Goal: Register for event/course

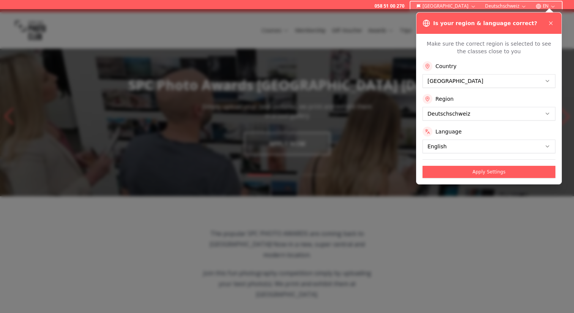
scroll to position [6, 0]
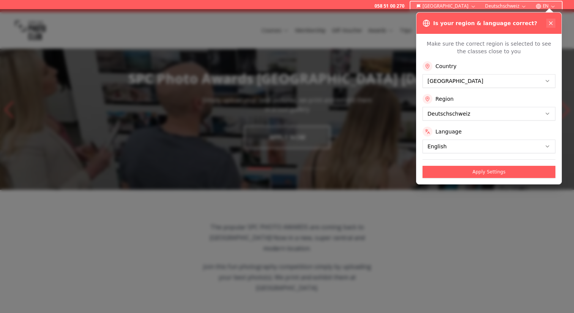
click at [551, 20] on icon at bounding box center [551, 23] width 6 height 6
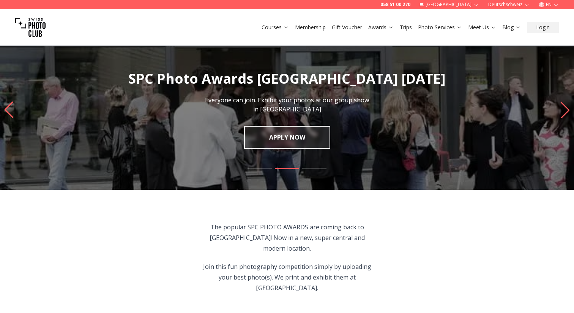
click at [10, 107] on icon "Previous slide" at bounding box center [9, 109] width 10 height 17
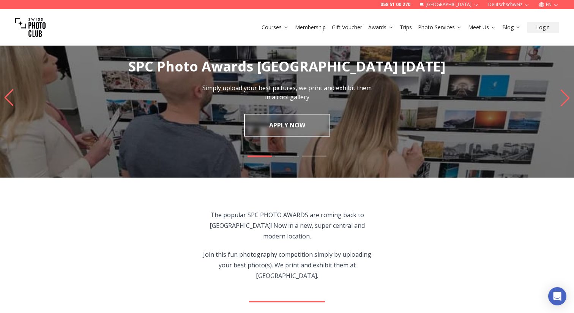
scroll to position [0, 0]
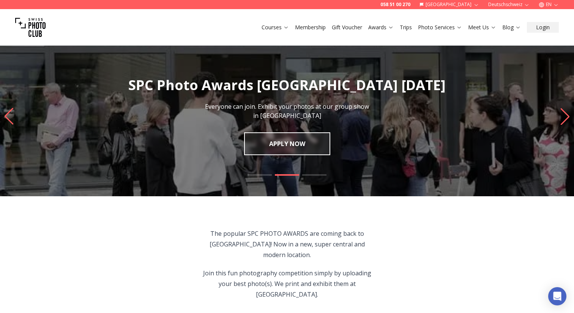
click at [298, 160] on img "2 / 3" at bounding box center [287, 116] width 574 height 160
click at [14, 116] on icon "Previous slide" at bounding box center [9, 116] width 10 height 17
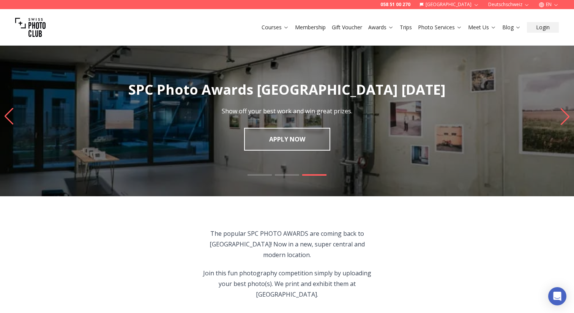
click at [0, 0] on slot "SPC Photo Awards [GEOGRAPHIC_DATA] [DATE] Show off your best work and win great…" at bounding box center [0, 0] width 0 height 0
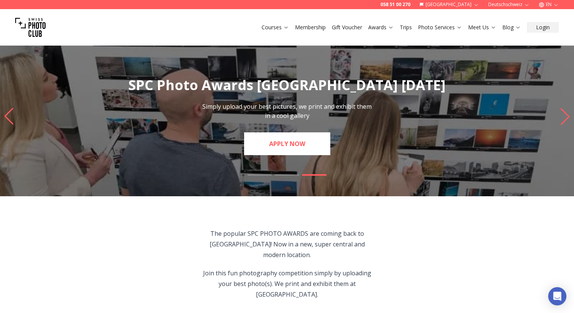
click at [272, 142] on link "APPLY NOW" at bounding box center [287, 143] width 86 height 23
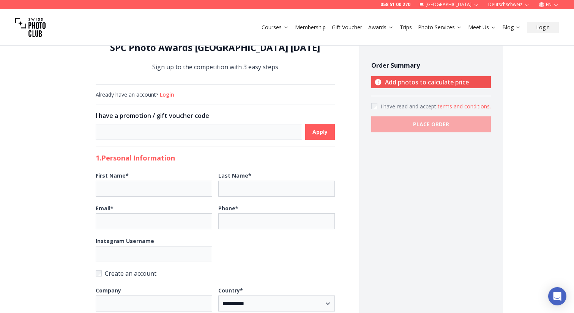
scroll to position [26, 0]
click at [252, 129] on input at bounding box center [199, 131] width 207 height 16
